Goal: Task Accomplishment & Management: Manage account settings

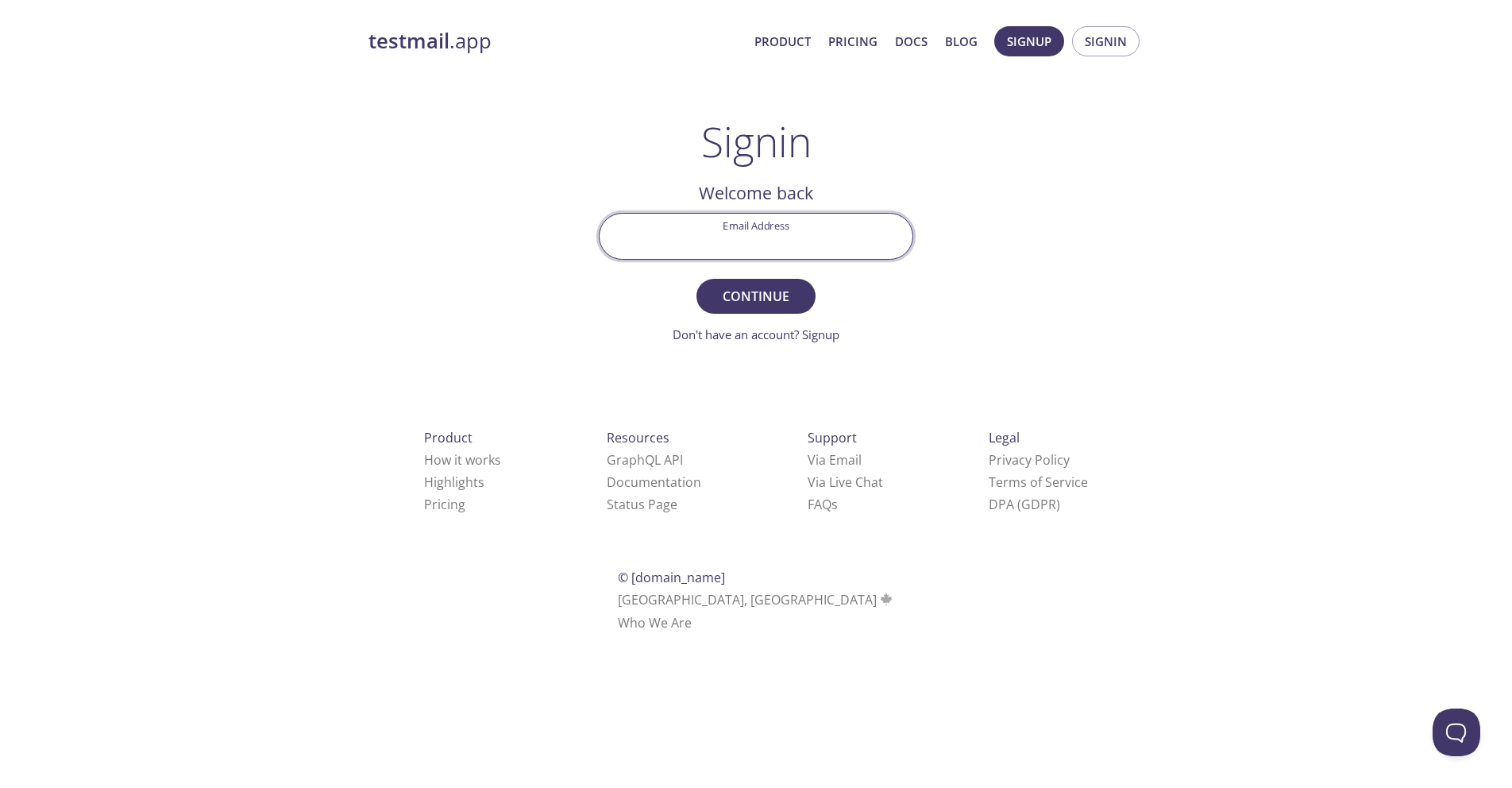
click at [771, 243] on input "Email Address" at bounding box center [756, 236] width 313 height 45
type input "[EMAIL_ADDRESS][DOMAIN_NAME]"
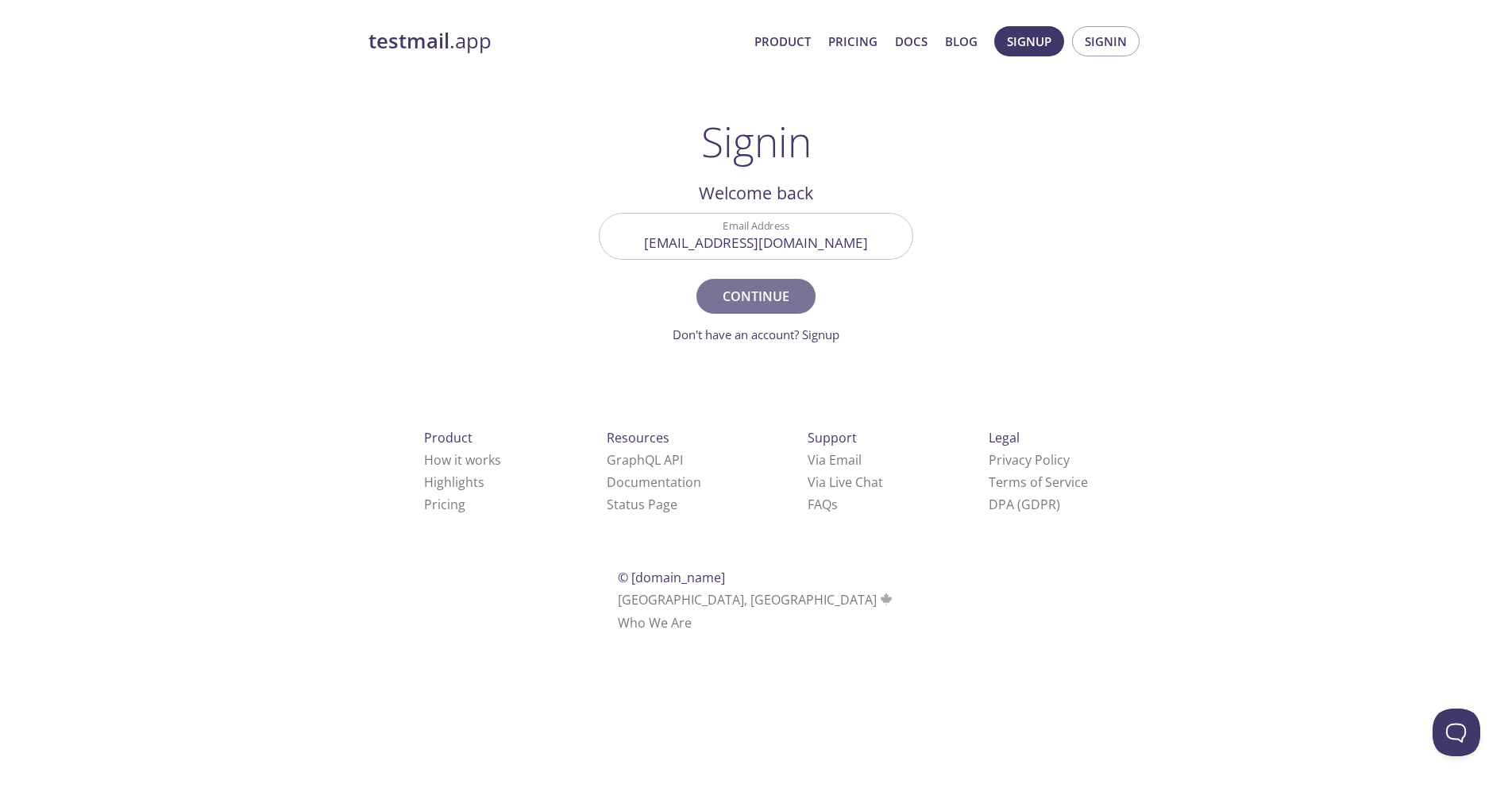
click at [758, 299] on span "Continue" at bounding box center [756, 296] width 84 height 22
click at [778, 252] on input "Signin Security Code" at bounding box center [756, 236] width 313 height 45
click at [1062, 241] on div "testmail .app Product Pricing Docs Blog Signup Signin Signin Welcome back Email…" at bounding box center [756, 347] width 813 height 662
click at [814, 214] on input "Signin Security Code" at bounding box center [756, 236] width 313 height 45
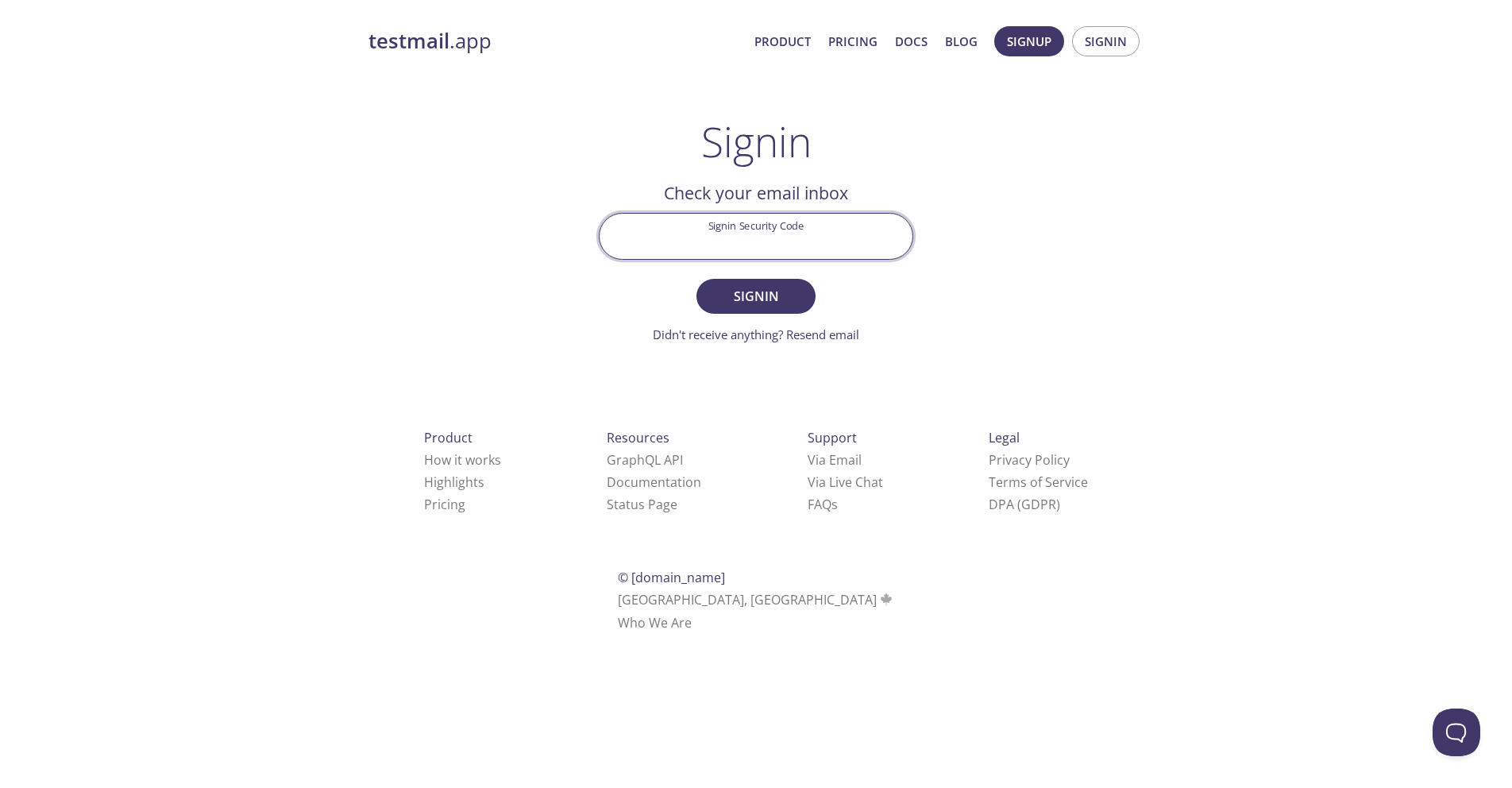
type input "s"
type input "SVH8YSN"
click at [696, 279] on button "Signin" at bounding box center [756, 296] width 119 height 35
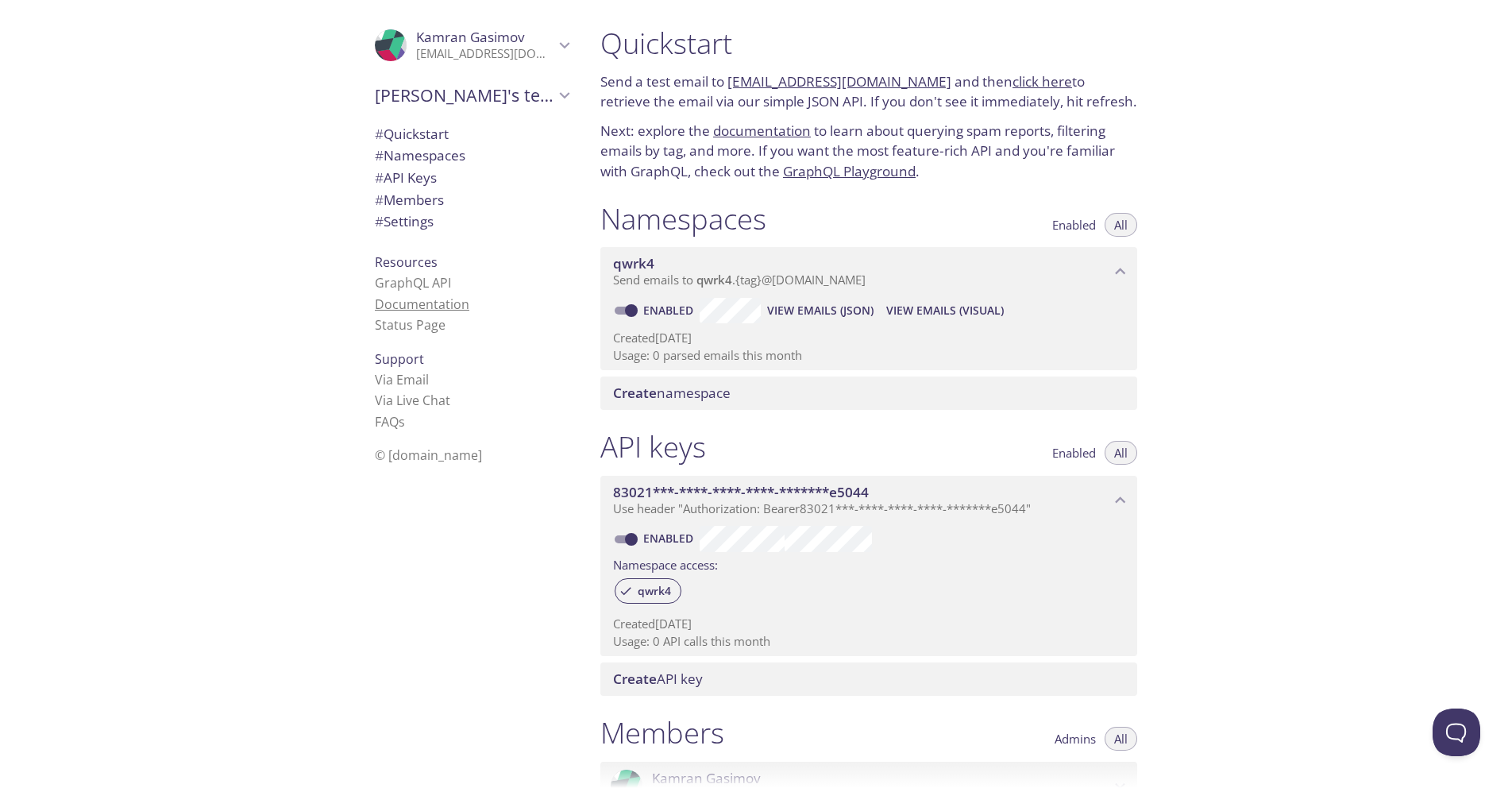
click at [429, 304] on link "Documentation" at bounding box center [421, 304] width 94 height 18
